Goal: Information Seeking & Learning: Learn about a topic

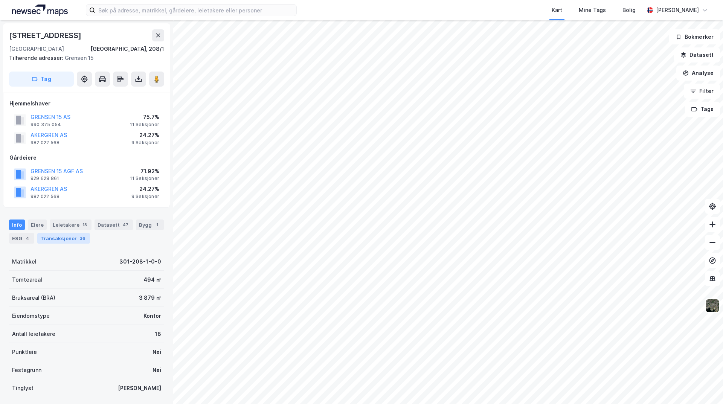
click at [75, 240] on div "Transaksjoner 36" at bounding box center [63, 238] width 53 height 11
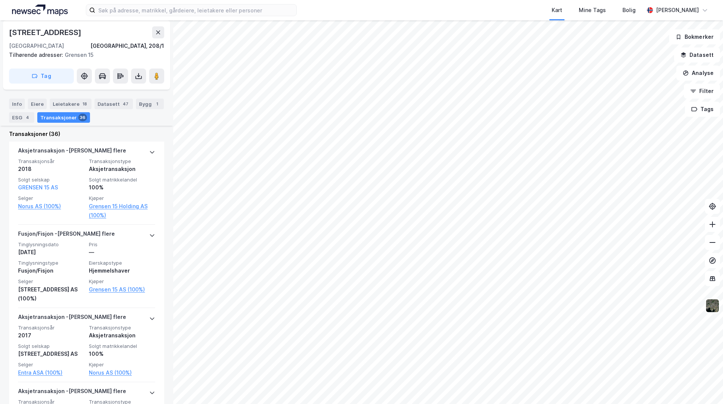
scroll to position [264, 0]
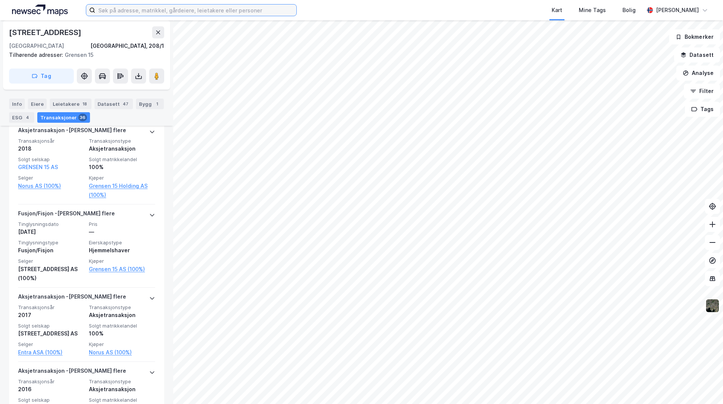
click at [184, 12] on input at bounding box center [195, 10] width 201 height 11
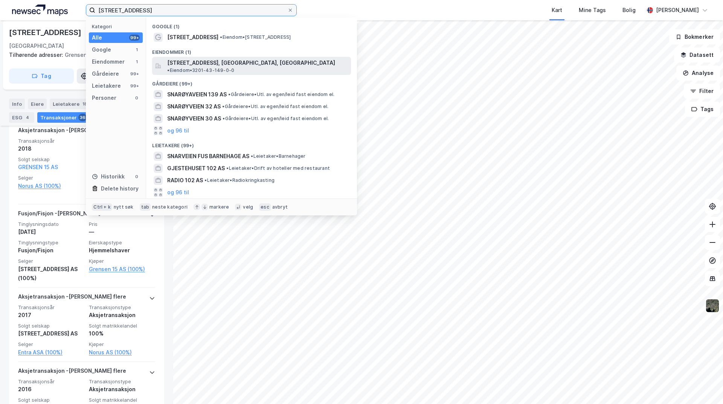
type input "[STREET_ADDRESS]"
click at [245, 65] on span "[STREET_ADDRESS], [GEOGRAPHIC_DATA], [GEOGRAPHIC_DATA]" at bounding box center [251, 62] width 168 height 9
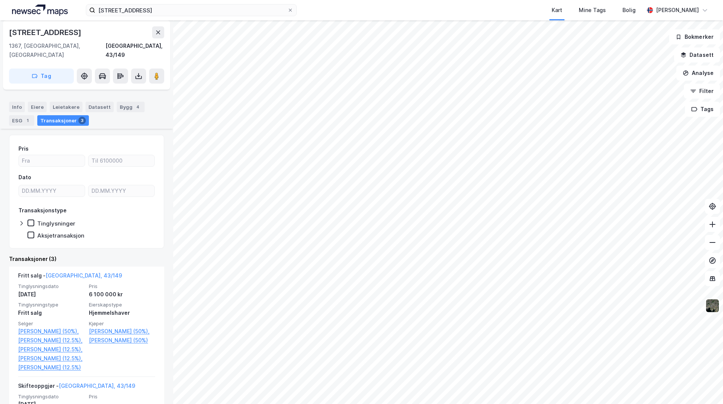
scroll to position [75, 0]
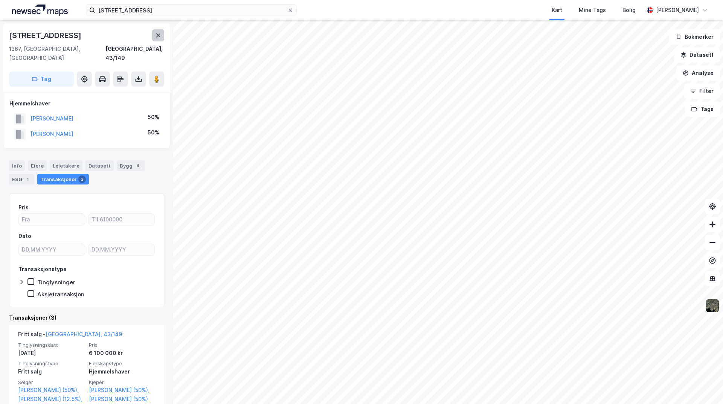
click at [159, 39] on button at bounding box center [158, 35] width 12 height 12
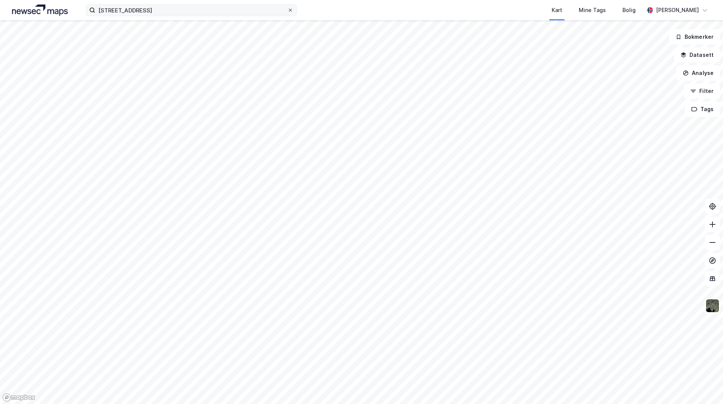
click at [292, 11] on icon at bounding box center [290, 10] width 3 height 3
click at [287, 11] on input "[STREET_ADDRESS]" at bounding box center [191, 10] width 192 height 11
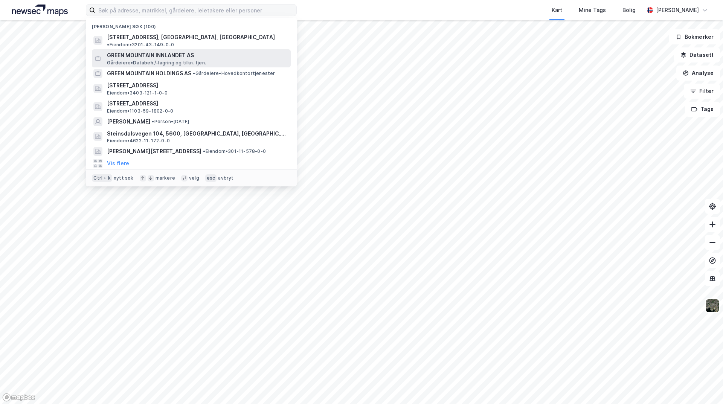
click at [164, 60] on span "Gårdeiere • Databeh./-lagring og tilkn. tjen." at bounding box center [156, 63] width 99 height 6
